Goal: Information Seeking & Learning: Learn about a topic

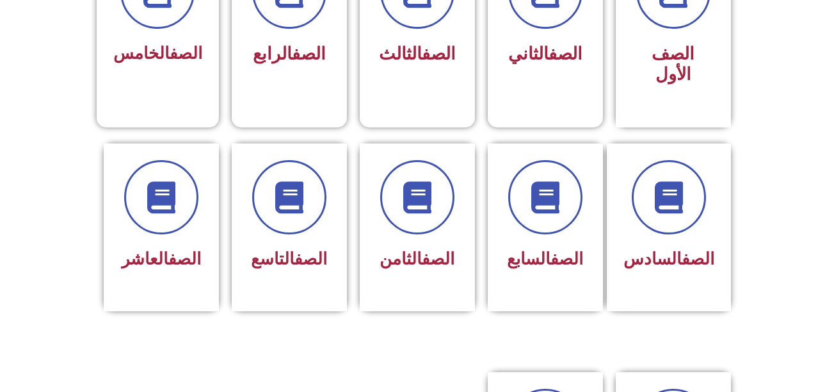
scroll to position [426, 0]
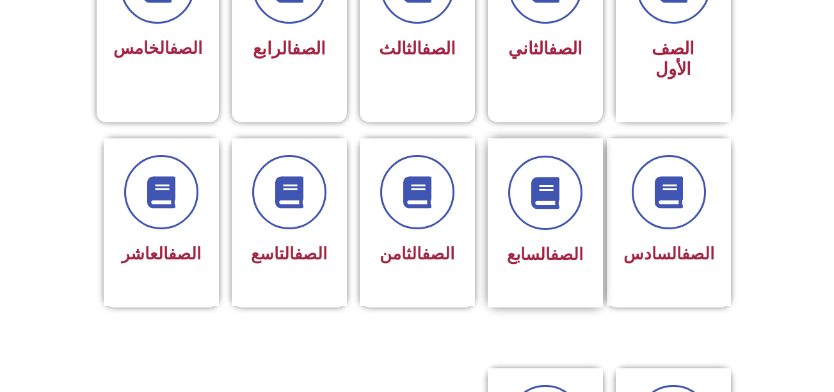
click at [533, 212] on div "الصف السابع" at bounding box center [545, 213] width 81 height 115
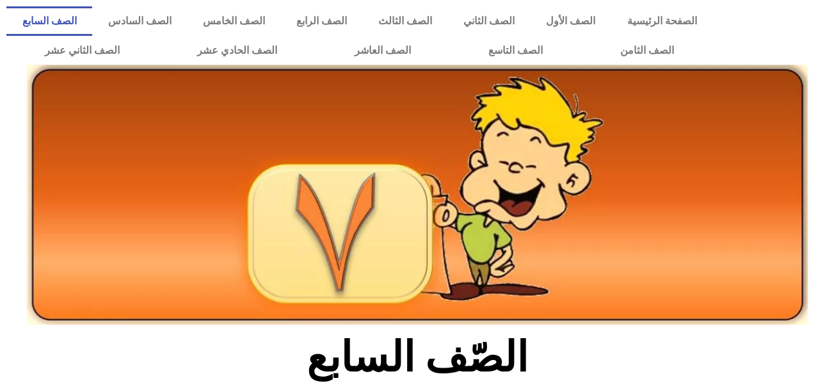
drag, startPoint x: 831, startPoint y: 93, endPoint x: 839, endPoint y: 129, distance: 36.8
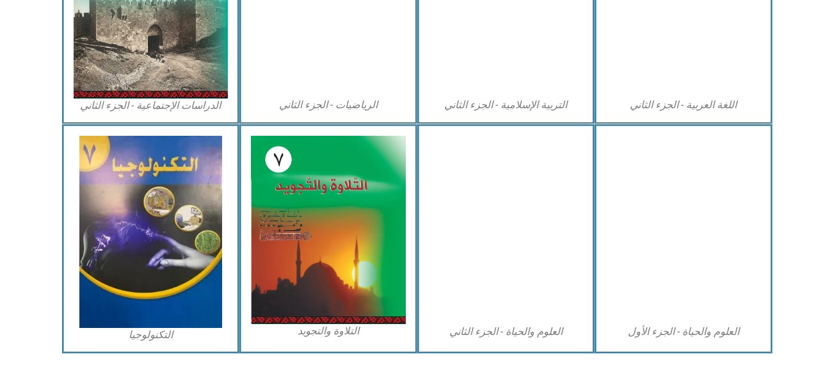
scroll to position [751, 0]
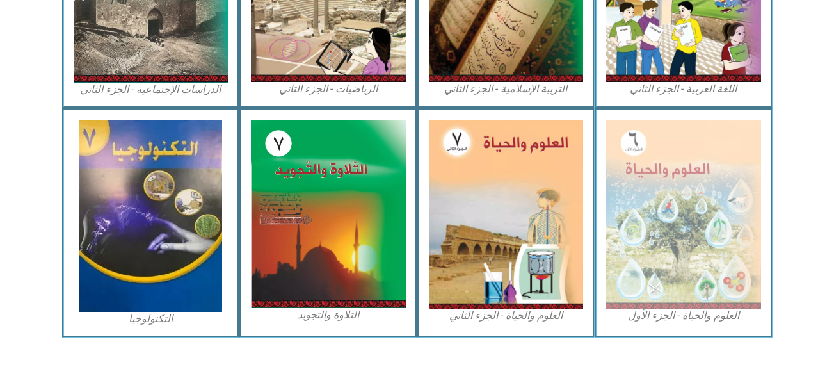
click at [677, 317] on figcaption "العلوم والحياة - الجزء الأول" at bounding box center [683, 316] width 155 height 14
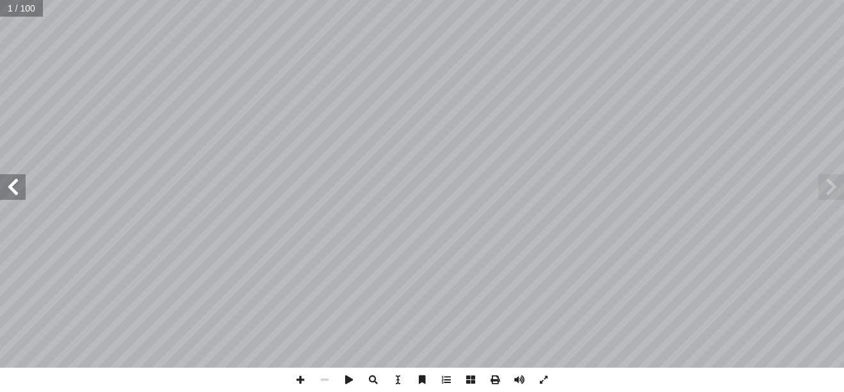
click at [13, 190] on span at bounding box center [13, 187] width 26 height 26
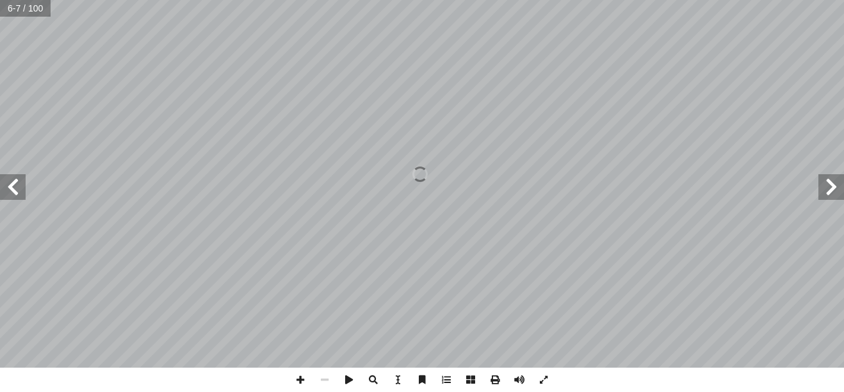
click at [13, 190] on span at bounding box center [13, 187] width 26 height 26
click at [299, 382] on span at bounding box center [300, 379] width 24 height 24
click at [830, 184] on span at bounding box center [831, 187] width 26 height 26
click at [19, 197] on span at bounding box center [13, 187] width 26 height 26
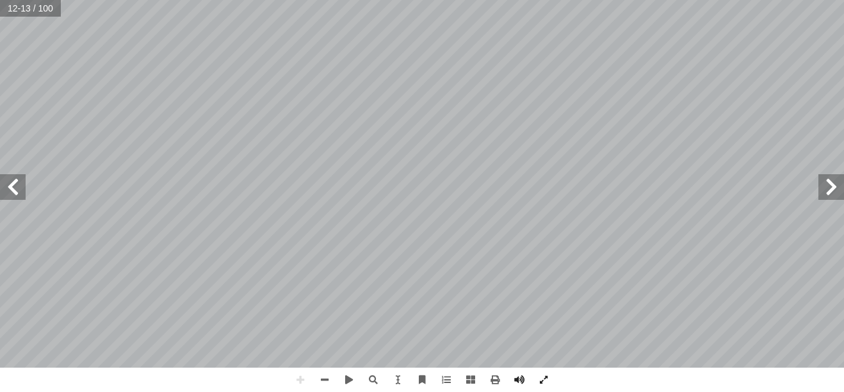
click at [374, 117] on html "الصفحة الرئيسية الصف الأول الصف الثاني الصف الثالث الصف الرابع الصف الخامس الصف…" at bounding box center [422, 58] width 844 height 117
click at [524, 117] on html "الصفحة الرئيسية الصف الأول الصف الثاني الصف الثالث الصف الرابع الصف الخامس الصف…" at bounding box center [422, 58] width 844 height 117
click at [10, 194] on span at bounding box center [13, 187] width 26 height 26
click at [832, 193] on span at bounding box center [831, 187] width 26 height 26
click at [328, 380] on span at bounding box center [324, 379] width 24 height 24
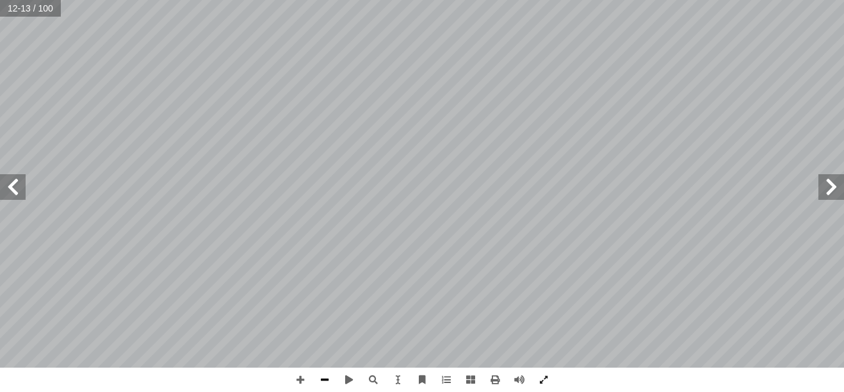
click at [328, 380] on span at bounding box center [324, 379] width 24 height 24
click at [412, 369] on div "8 ولى؟ أ ضافته لقطعة الخبز ال� إ ا ثر الملح الذي تم أ ا ما الغذائية من التعفن؟ …" at bounding box center [422, 196] width 844 height 392
click at [832, 189] on span at bounding box center [831, 187] width 26 height 26
